Goal: Information Seeking & Learning: Learn about a topic

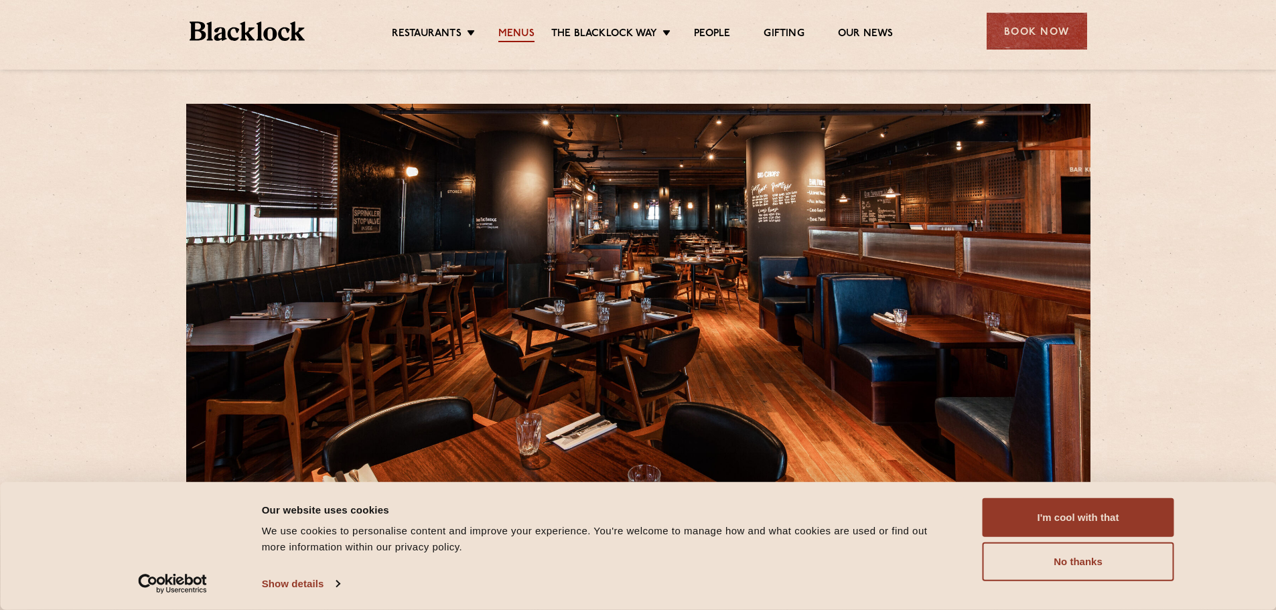
click at [508, 27] on link "Menus" at bounding box center [516, 34] width 36 height 15
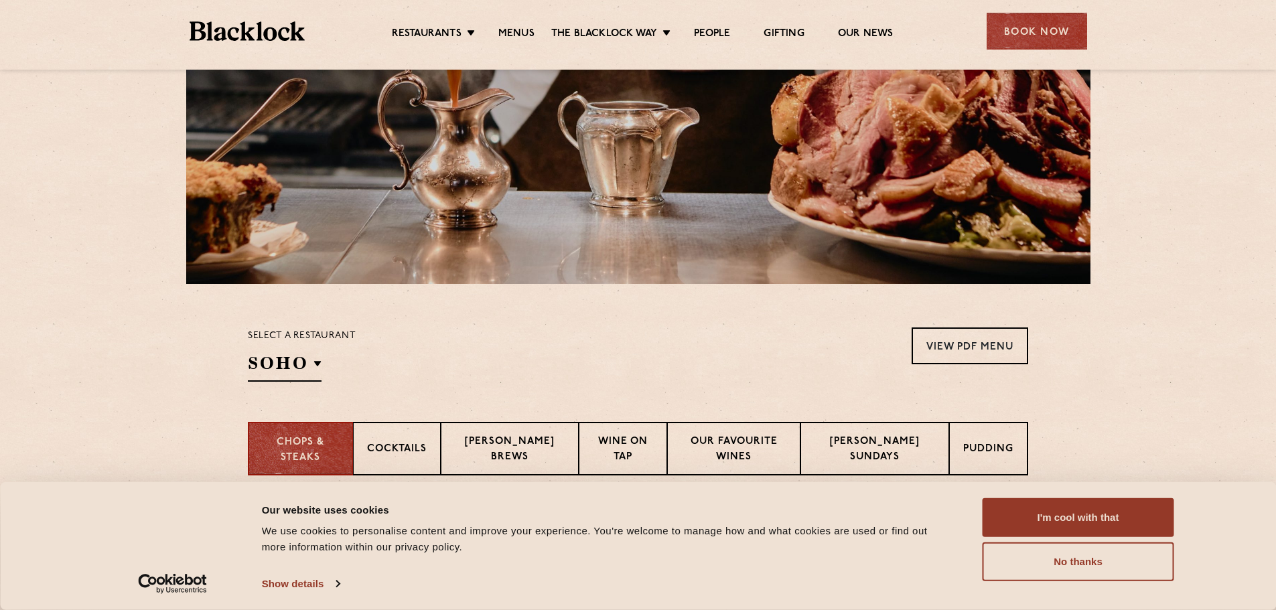
scroll to position [201, 0]
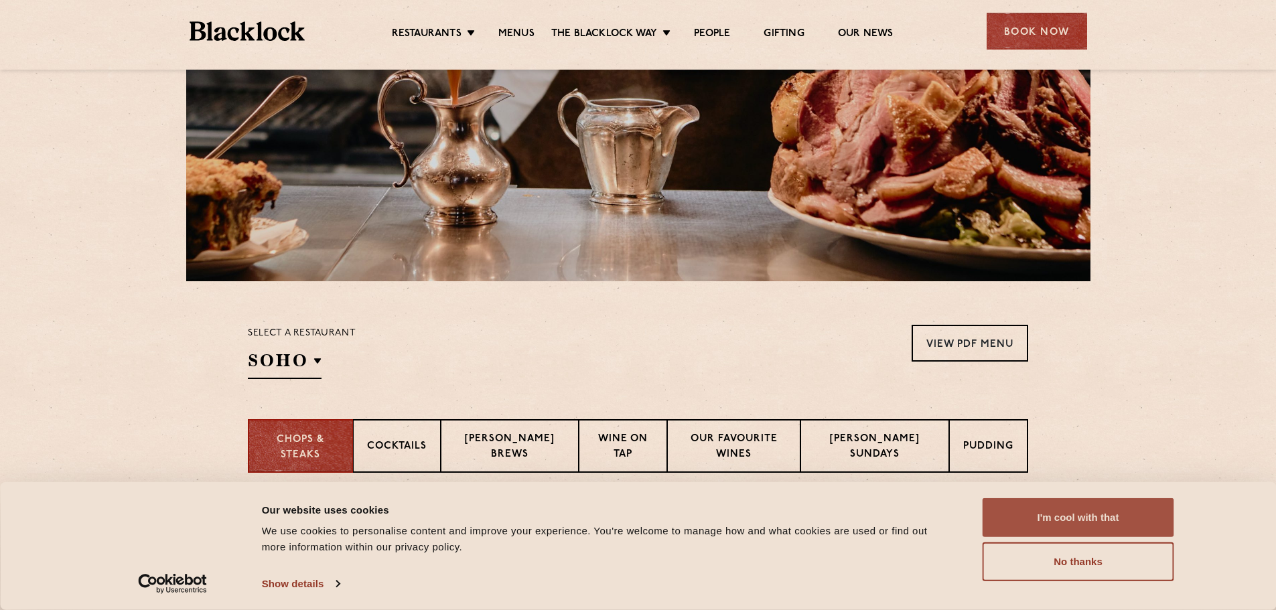
click at [1100, 522] on button "I'm cool with that" at bounding box center [1078, 517] width 192 height 39
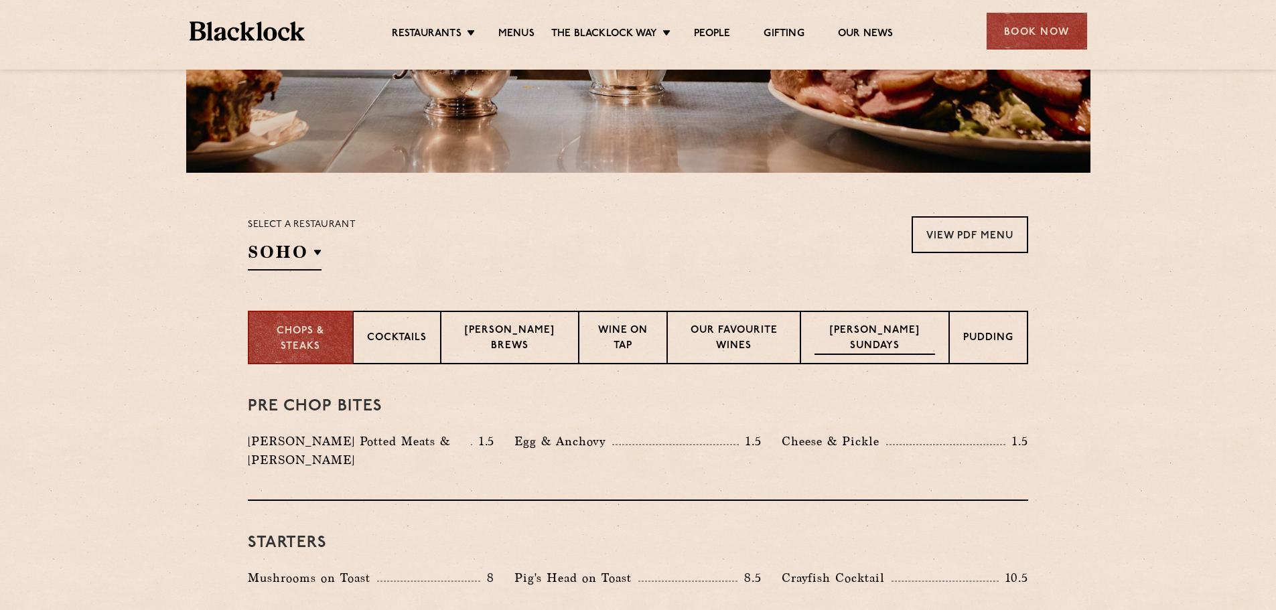
scroll to position [335, 0]
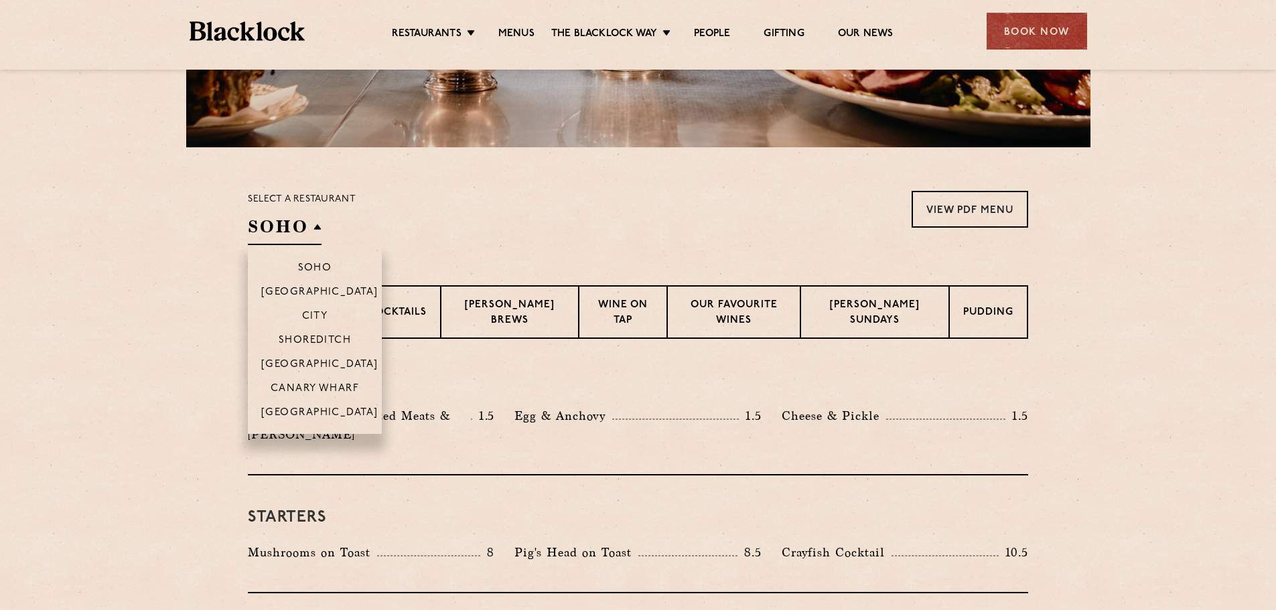
click at [315, 227] on h2 "SOHO" at bounding box center [285, 230] width 74 height 30
click at [299, 388] on p "Canary Wharf" at bounding box center [315, 389] width 88 height 13
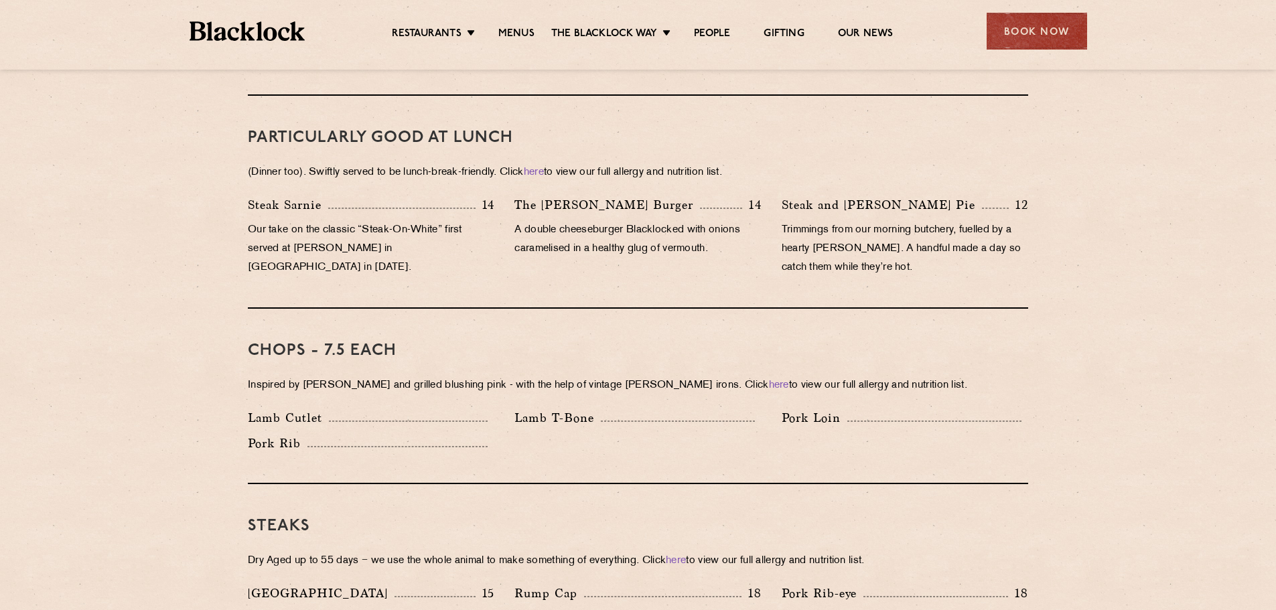
scroll to position [871, 0]
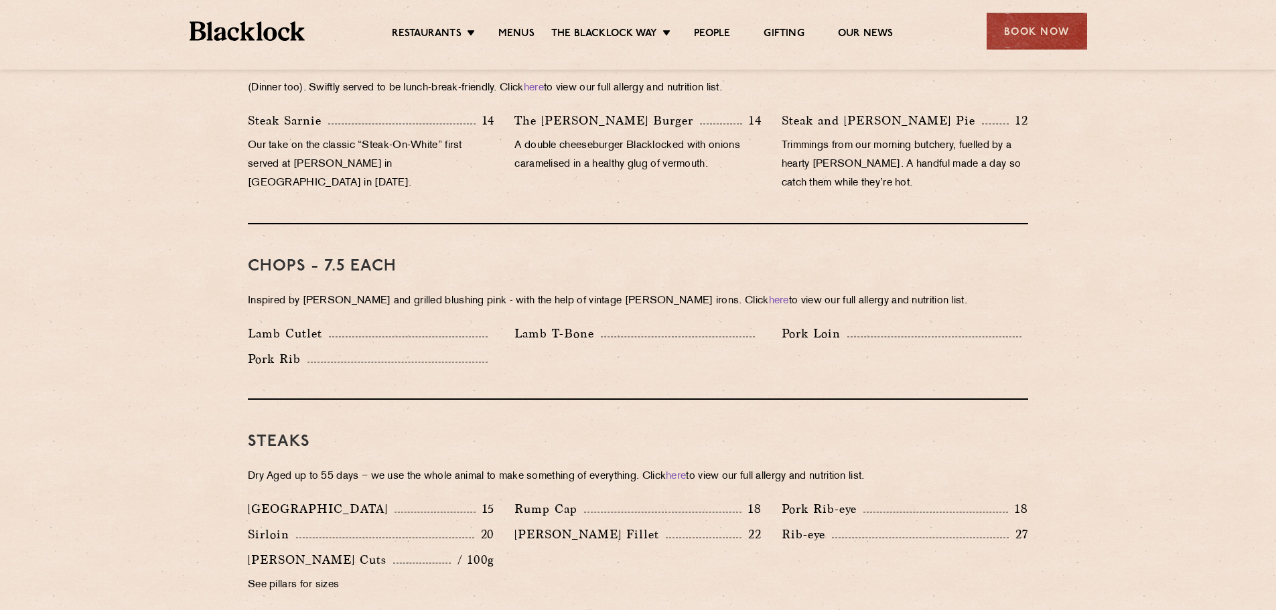
scroll to position [737, 0]
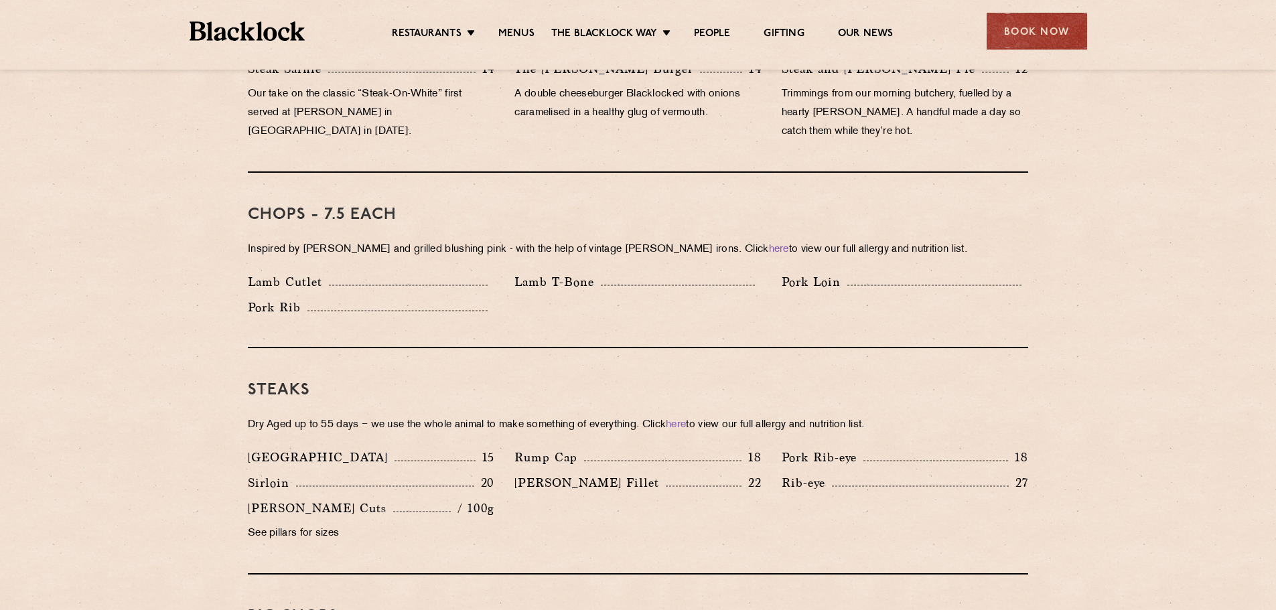
scroll to position [1005, 0]
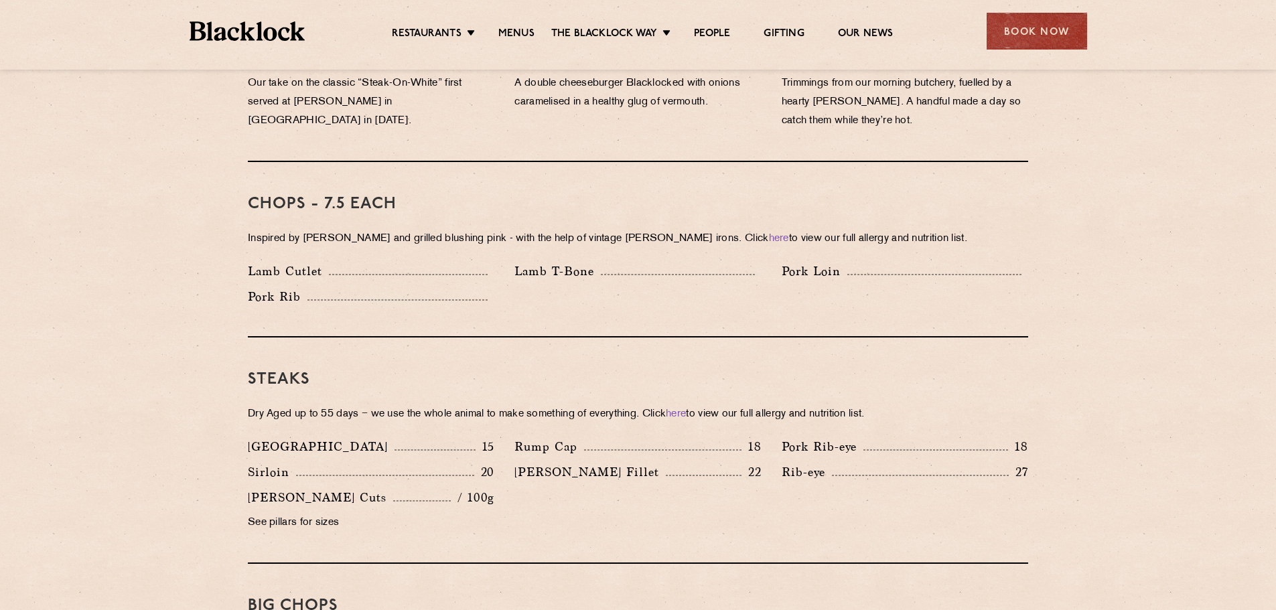
click at [579, 506] on div "[GEOGRAPHIC_DATA] 15 Rump Cap 18 Pork Rib-eye 18 [GEOGRAPHIC_DATA] 20 22 Rib-eye" at bounding box center [638, 488] width 800 height 102
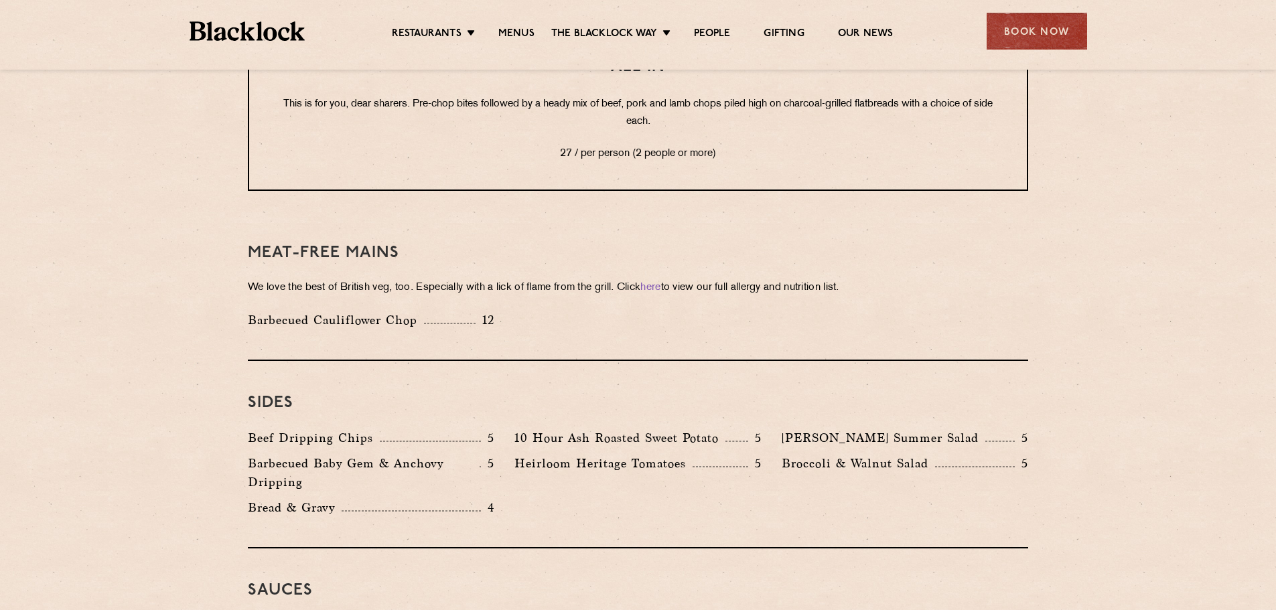
scroll to position [1808, 0]
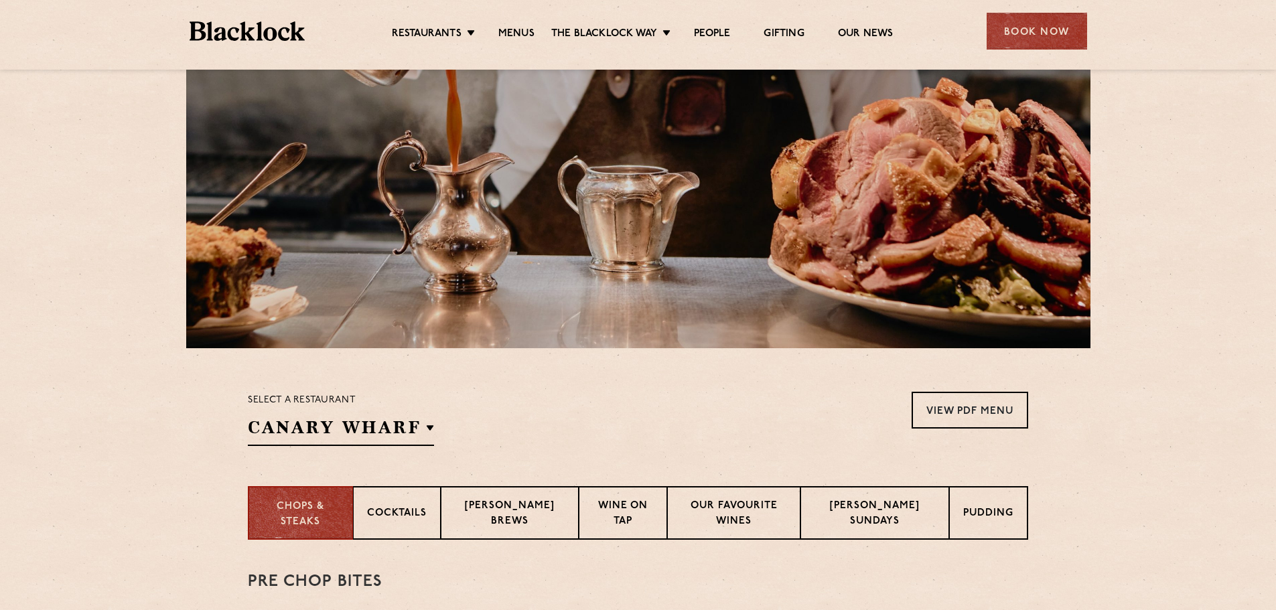
scroll to position [0, 0]
